Goal: Manage account settings

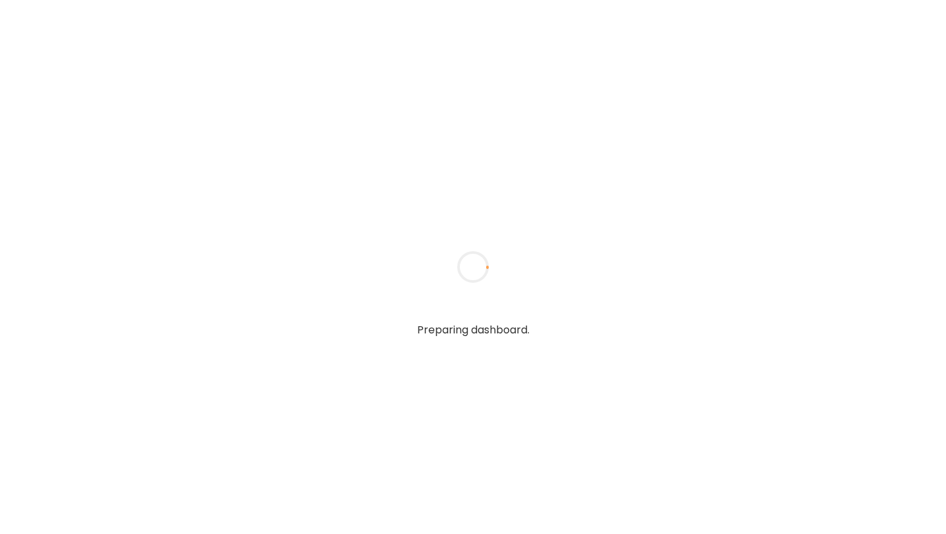
type input "**********"
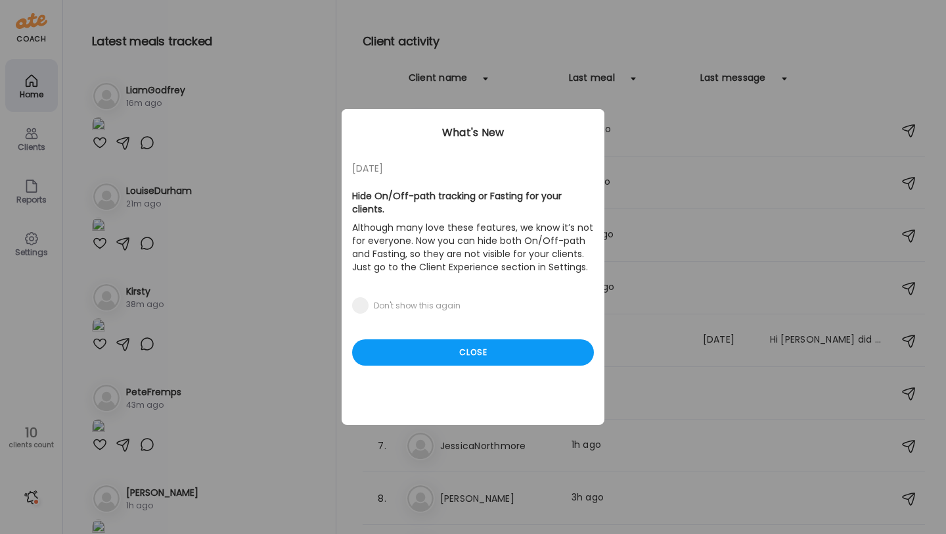
click at [462, 356] on div "[DATE] Hide On/Off-path tracking or Fasting for your clients. Although many lov…" at bounding box center [473, 266] width 263 height 315
click at [459, 352] on div "Close" at bounding box center [473, 352] width 242 height 26
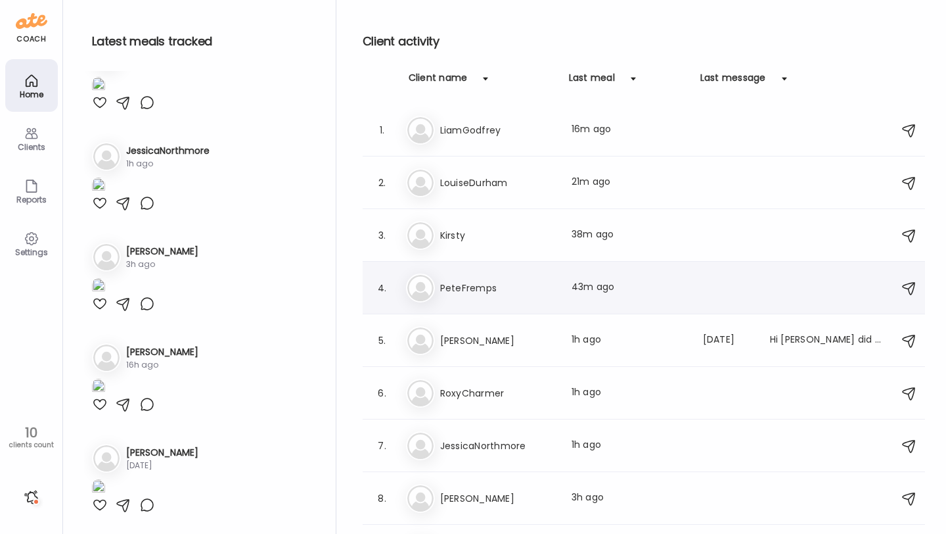
scroll to position [89, 0]
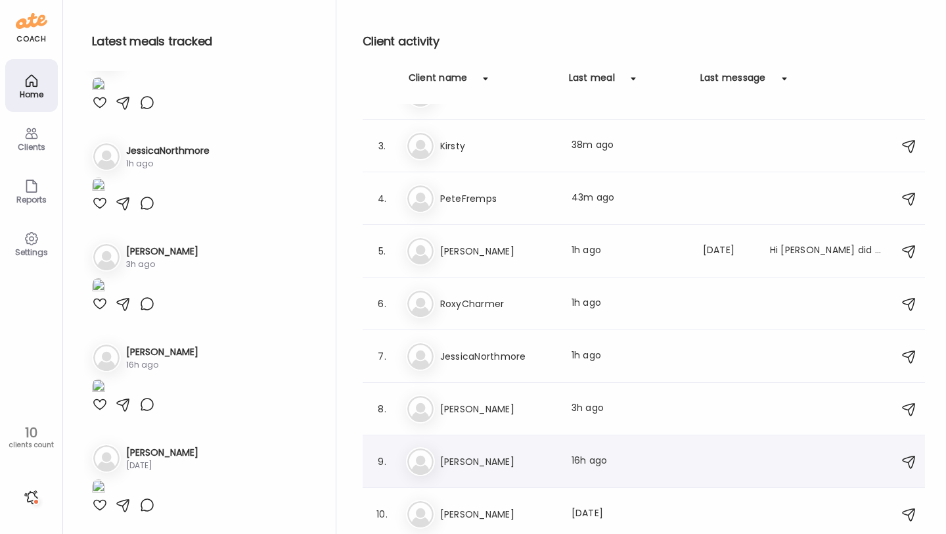
click at [509, 454] on h3 "[PERSON_NAME]" at bounding box center [498, 461] width 116 height 16
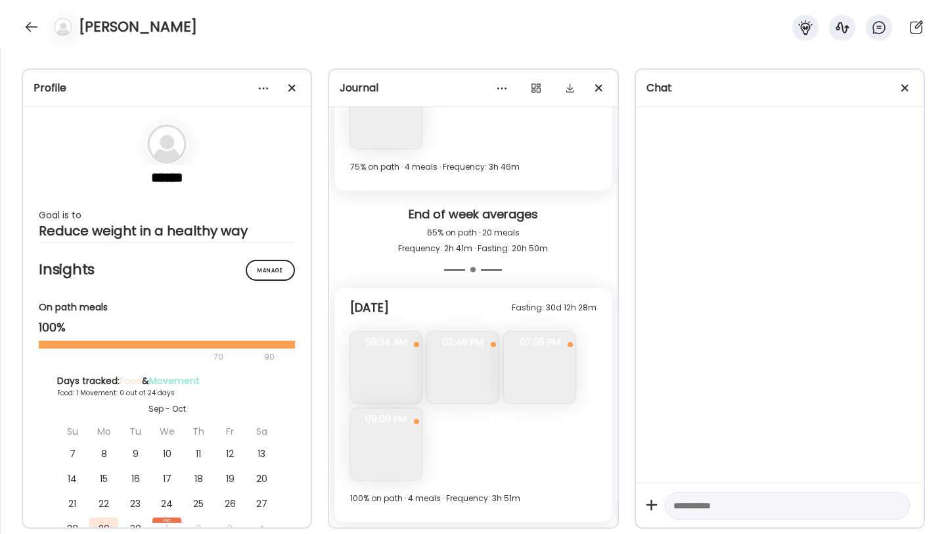
scroll to position [2312, 0]
click at [466, 373] on img at bounding box center [463, 367] width 72 height 72
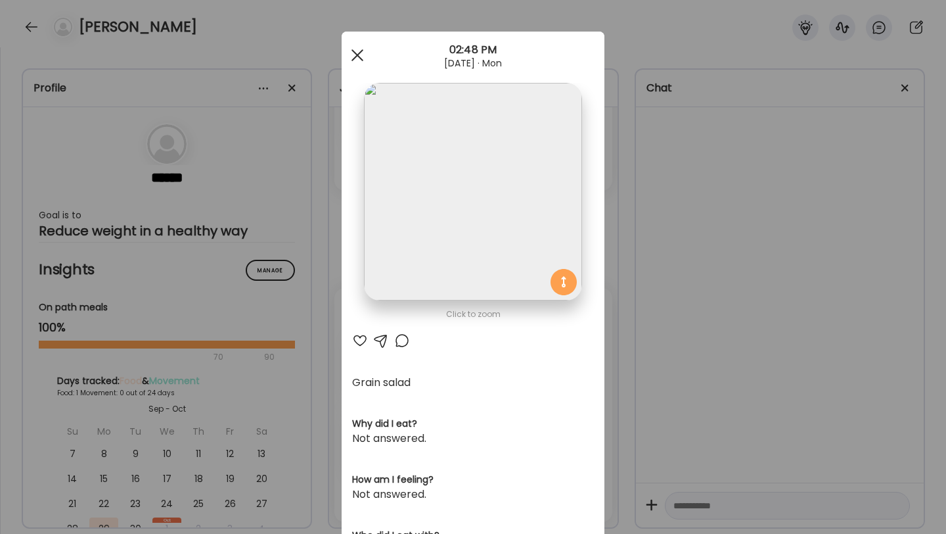
click at [361, 63] on div at bounding box center [357, 55] width 26 height 26
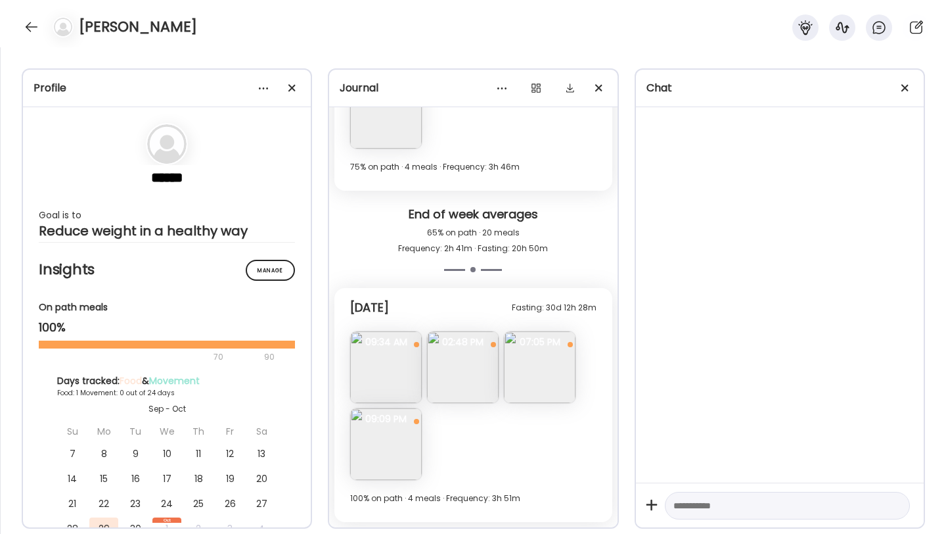
click at [384, 447] on img at bounding box center [386, 444] width 72 height 72
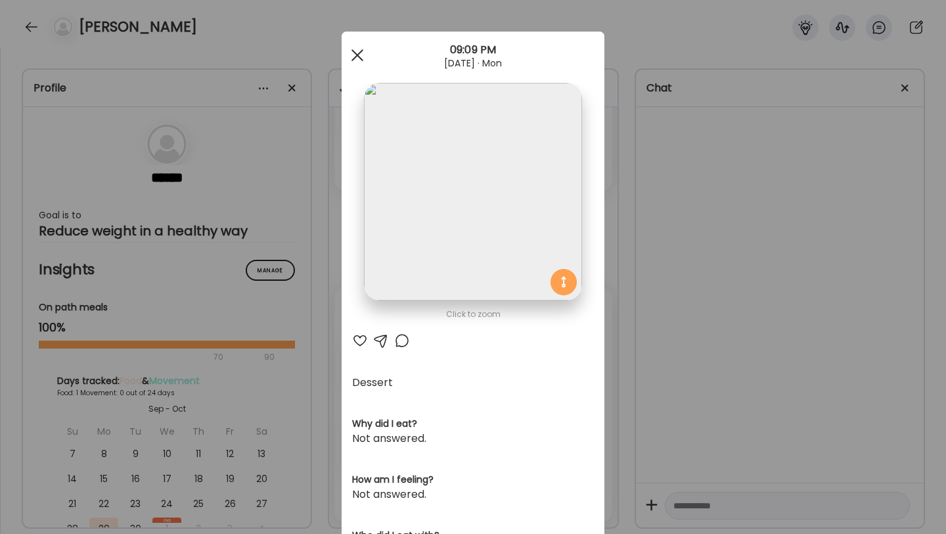
click at [357, 60] on div at bounding box center [357, 55] width 26 height 26
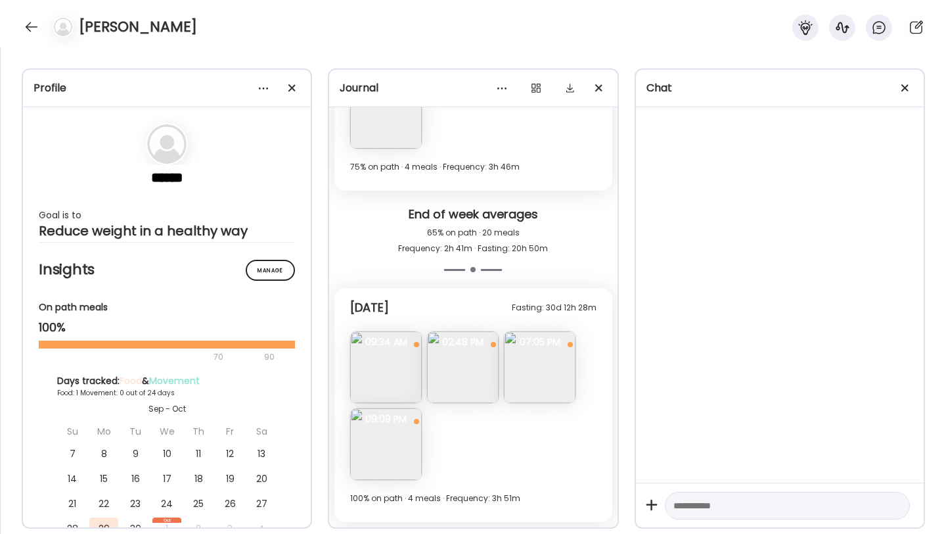
click at [540, 400] on img at bounding box center [540, 367] width 72 height 72
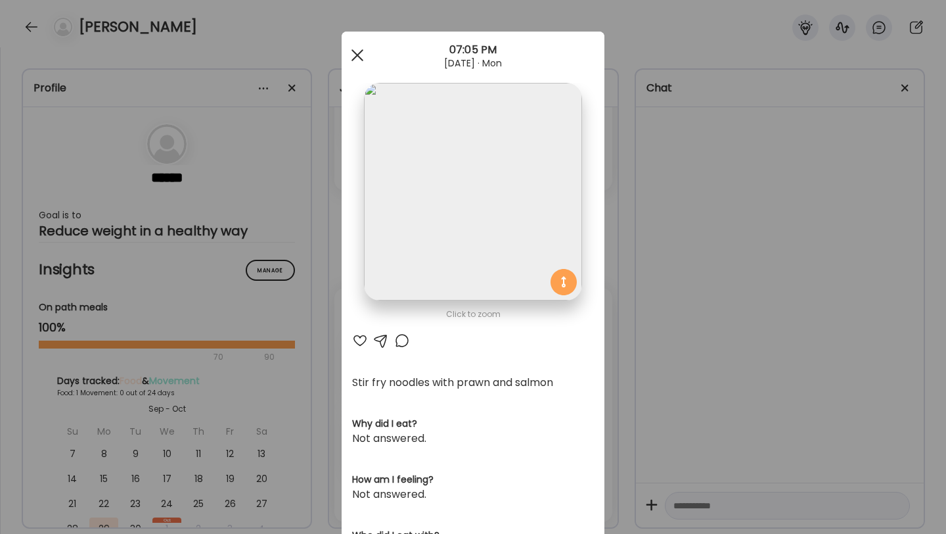
click at [357, 63] on div at bounding box center [357, 55] width 26 height 26
